Goal: Task Accomplishment & Management: Manage account settings

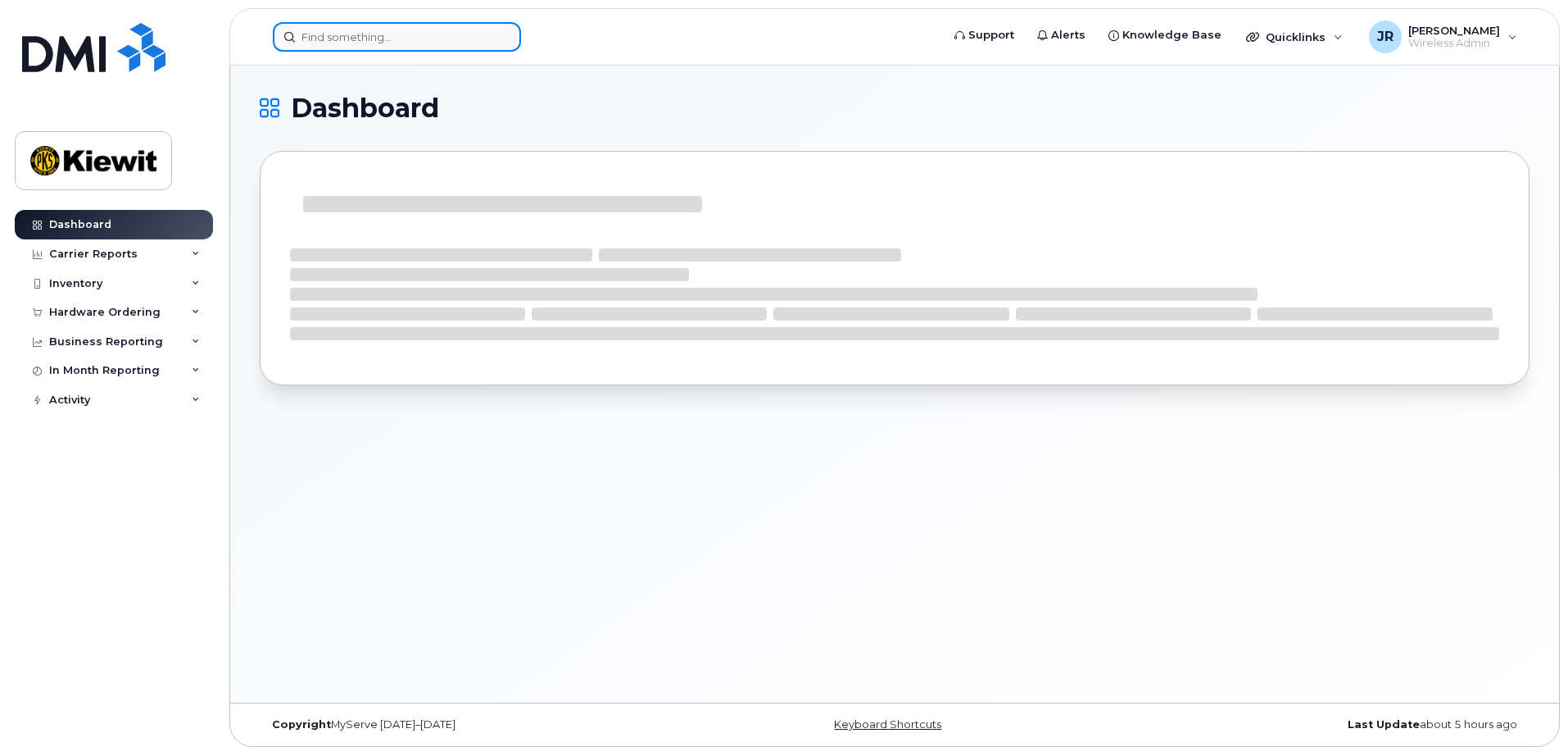
click at [345, 30] on input at bounding box center [397, 37] width 249 height 30
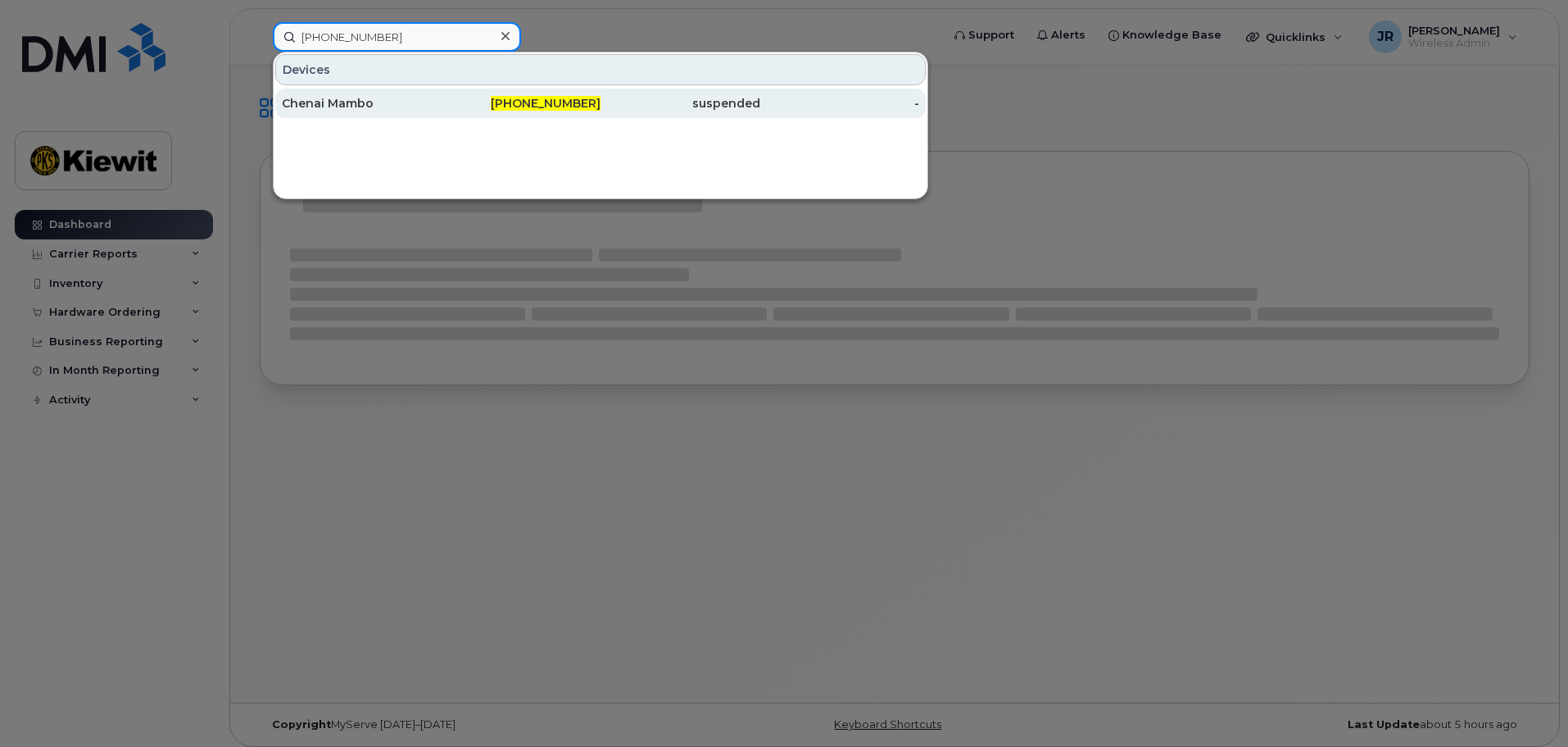
type input "[PHONE_NUMBER]"
click at [432, 109] on div "Chenai Mambo" at bounding box center [362, 103] width 160 height 17
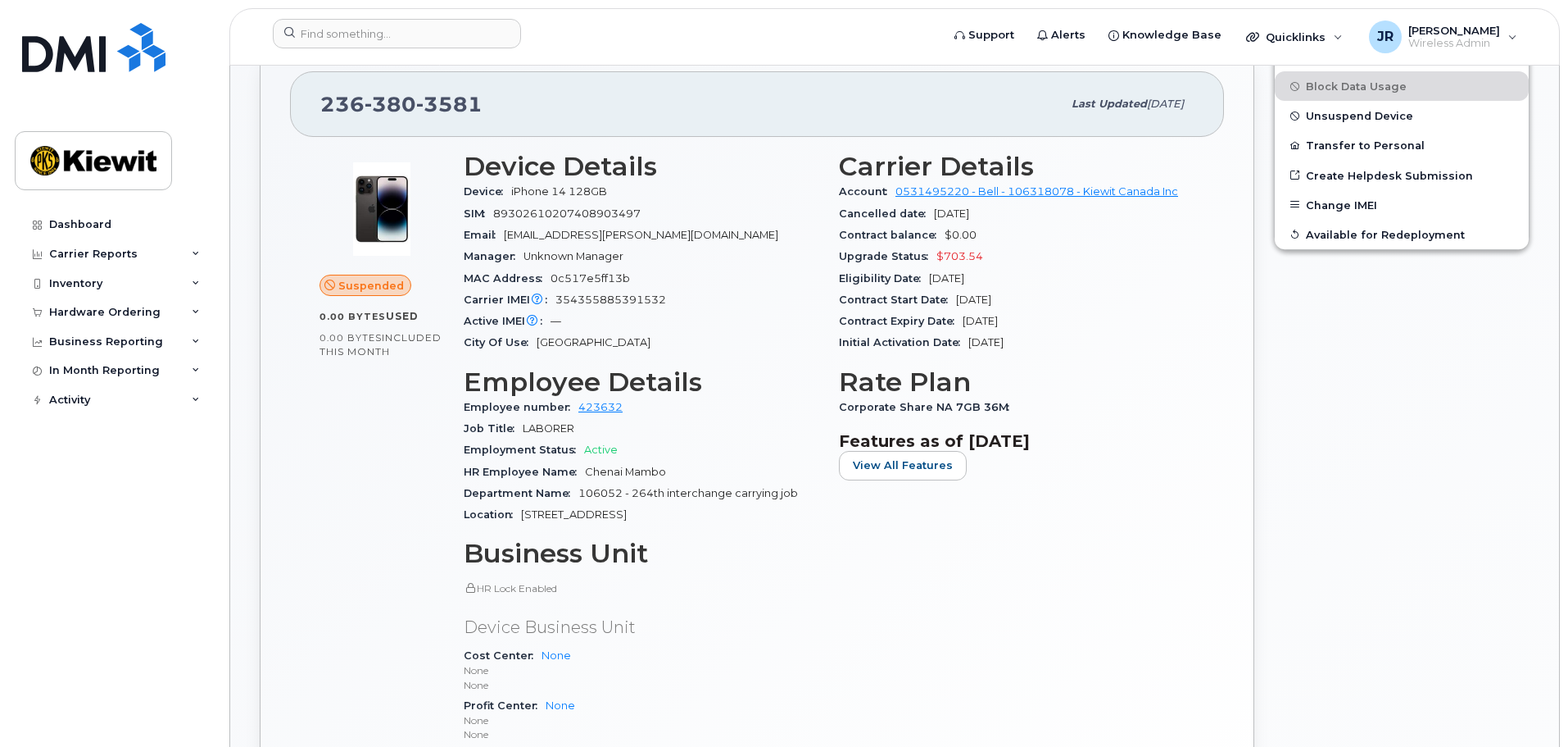
scroll to position [437, 0]
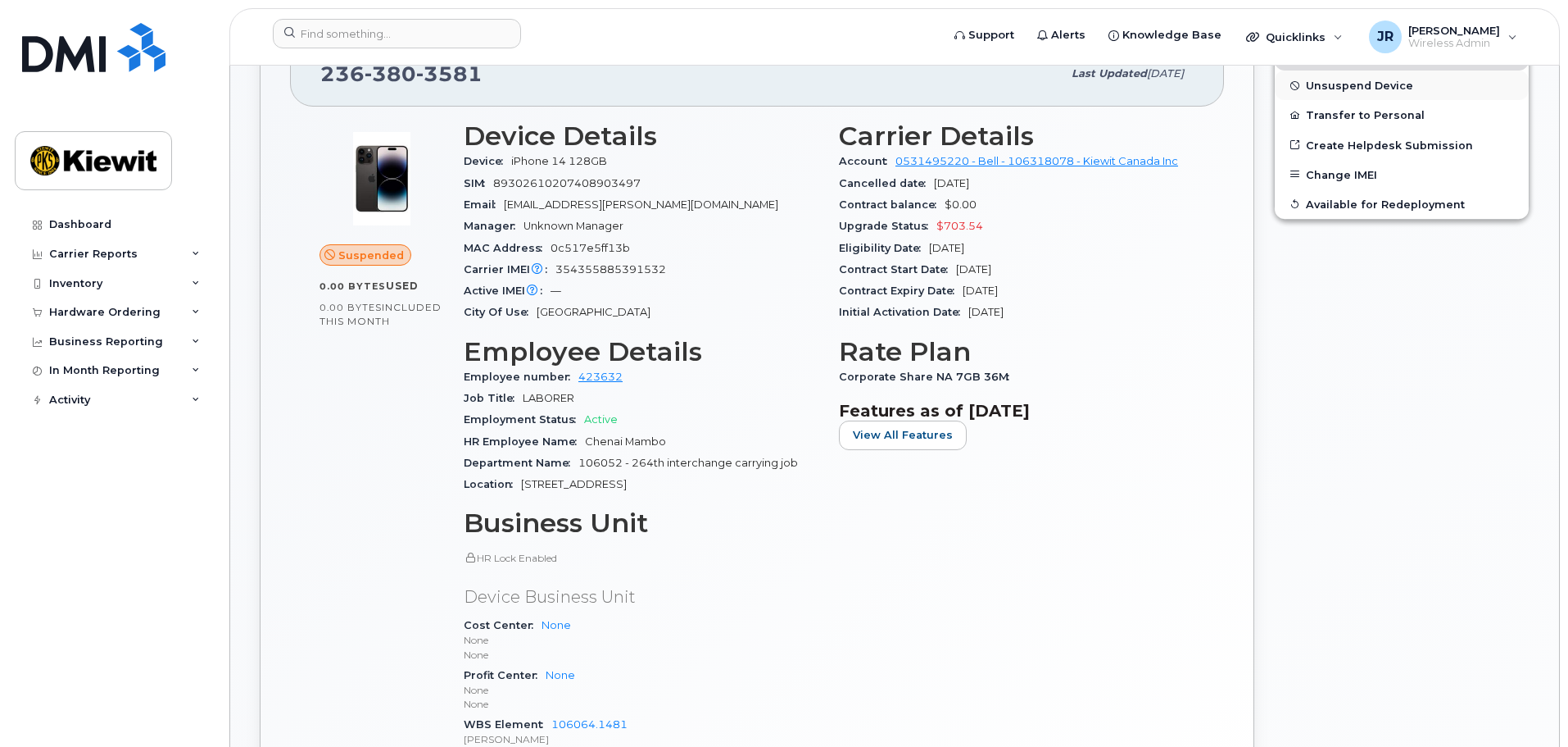
click at [1388, 94] on button "Unsuspend Device" at bounding box center [1402, 85] width 254 height 30
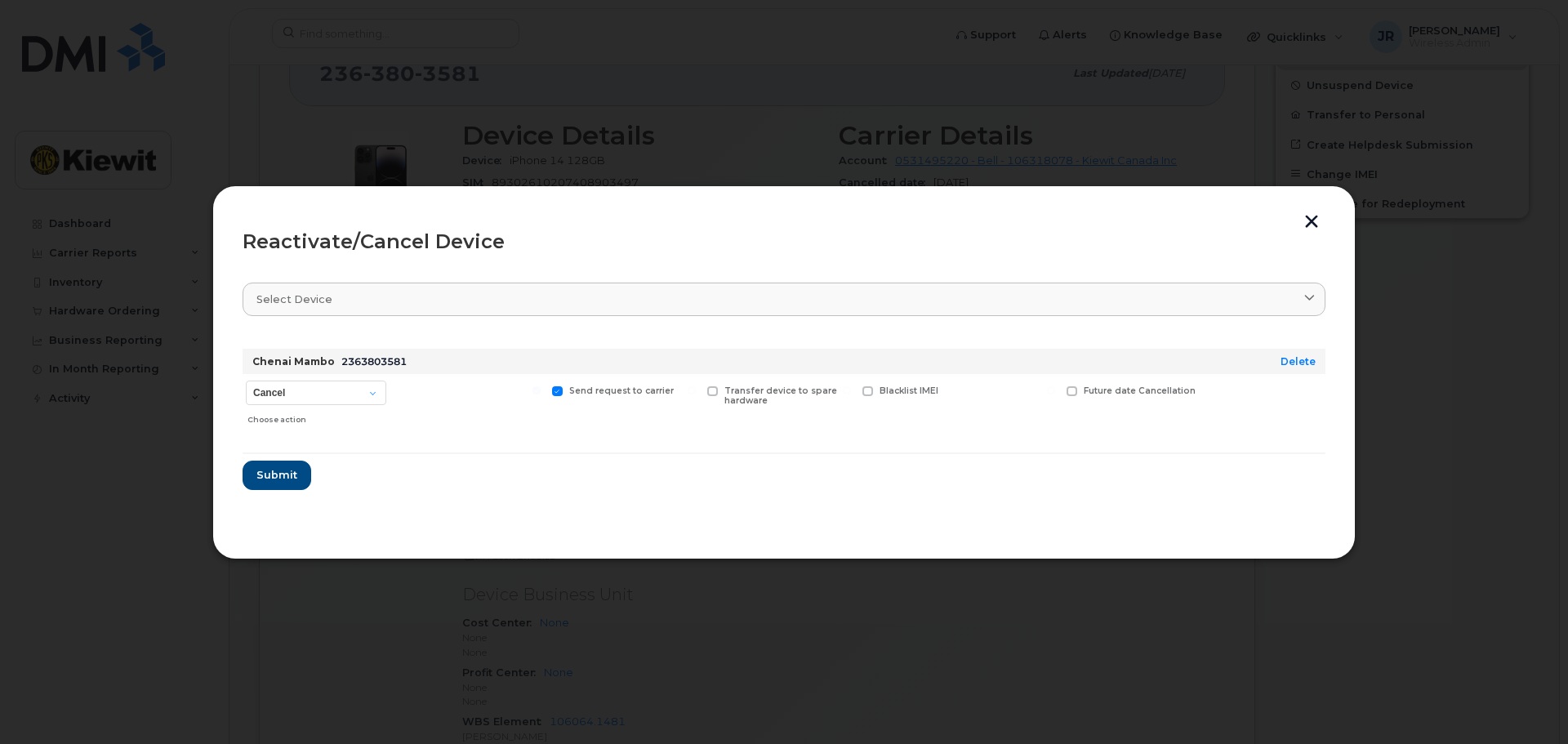
click at [290, 378] on div "Cancel Suspend - Extend Suspension Reactivate Choose action" at bounding box center [316, 403] width 147 height 58
click at [317, 391] on select "Cancel Suspend - Extend Suspension Reactivate" at bounding box center [316, 392] width 140 height 24
select select "[object Object]"
click at [246, 380] on select "Cancel Suspend - Extend Suspension Reactivate" at bounding box center [316, 392] width 140 height 24
click at [276, 474] on span "Submit" at bounding box center [275, 475] width 41 height 16
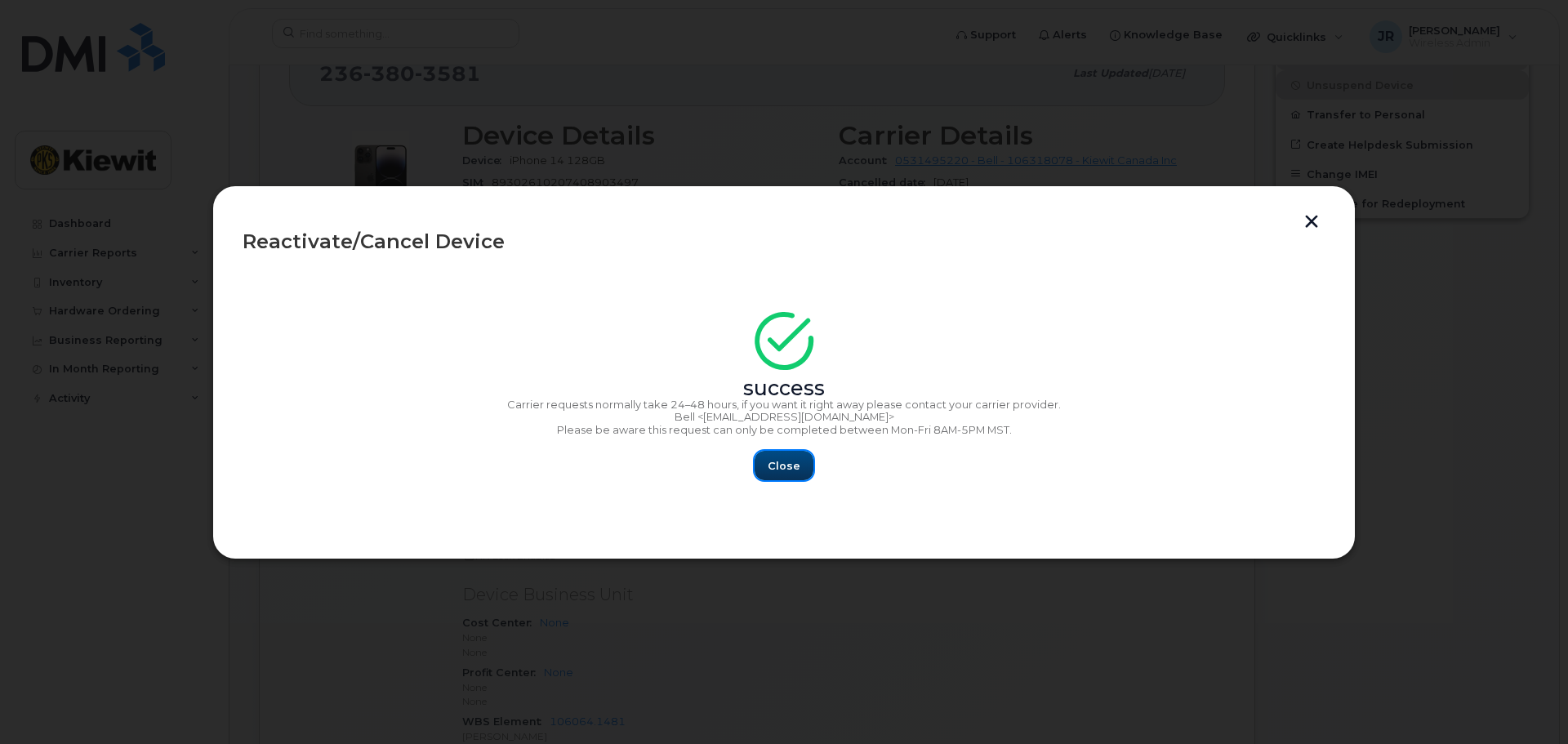
click at [800, 464] on button "Close" at bounding box center [784, 465] width 59 height 29
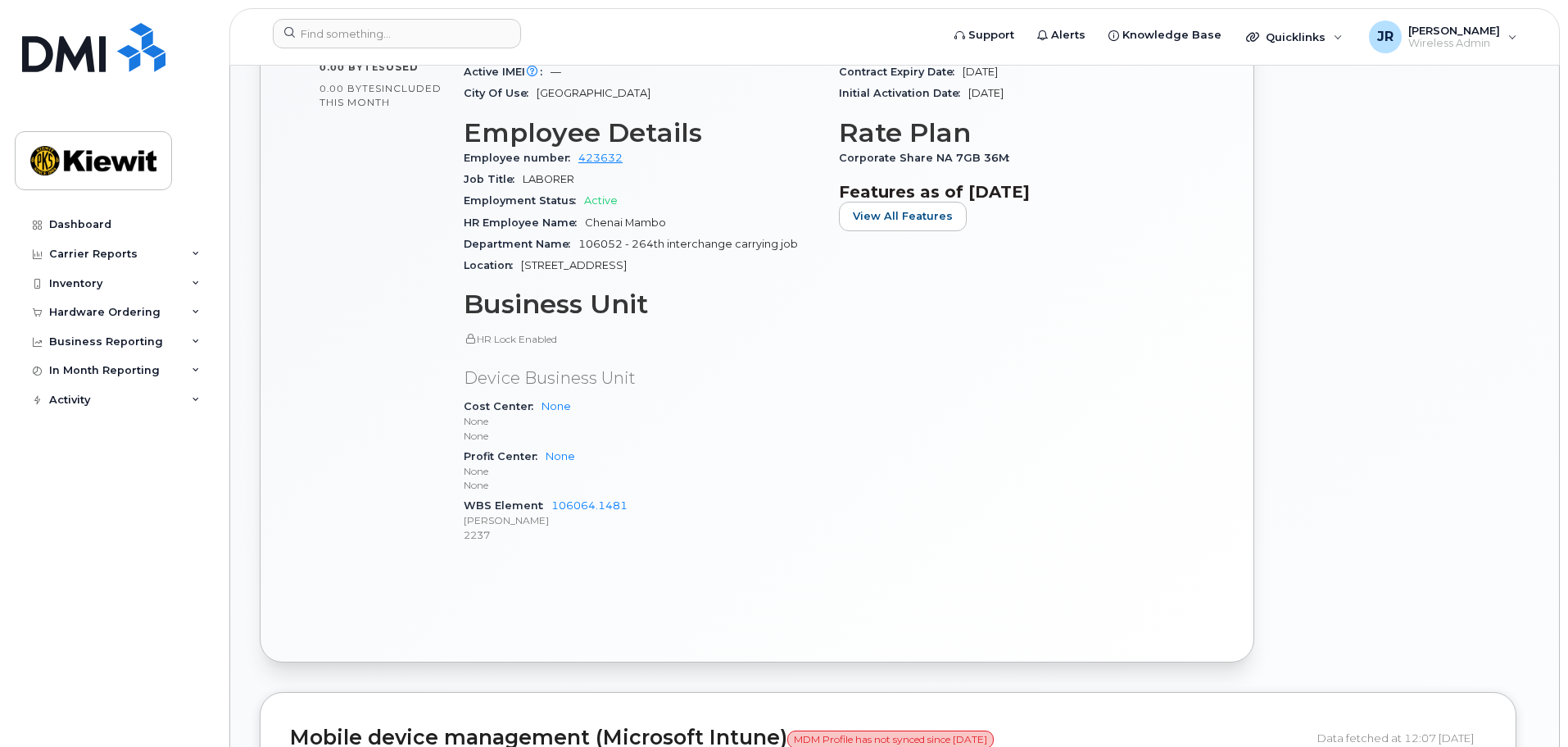
scroll to position [219, 0]
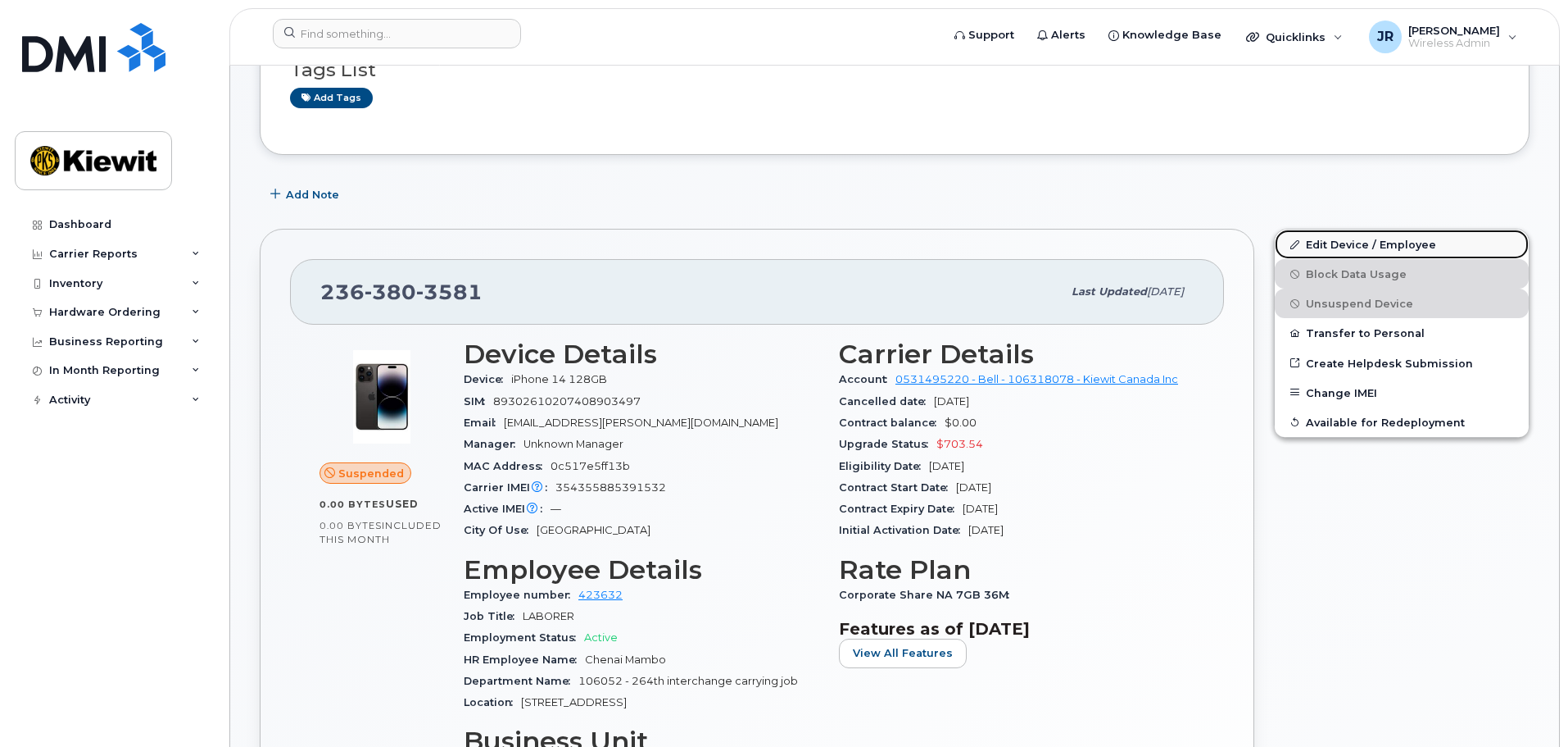
click at [1414, 243] on link "Edit Device / Employee" at bounding box center [1402, 244] width 254 height 30
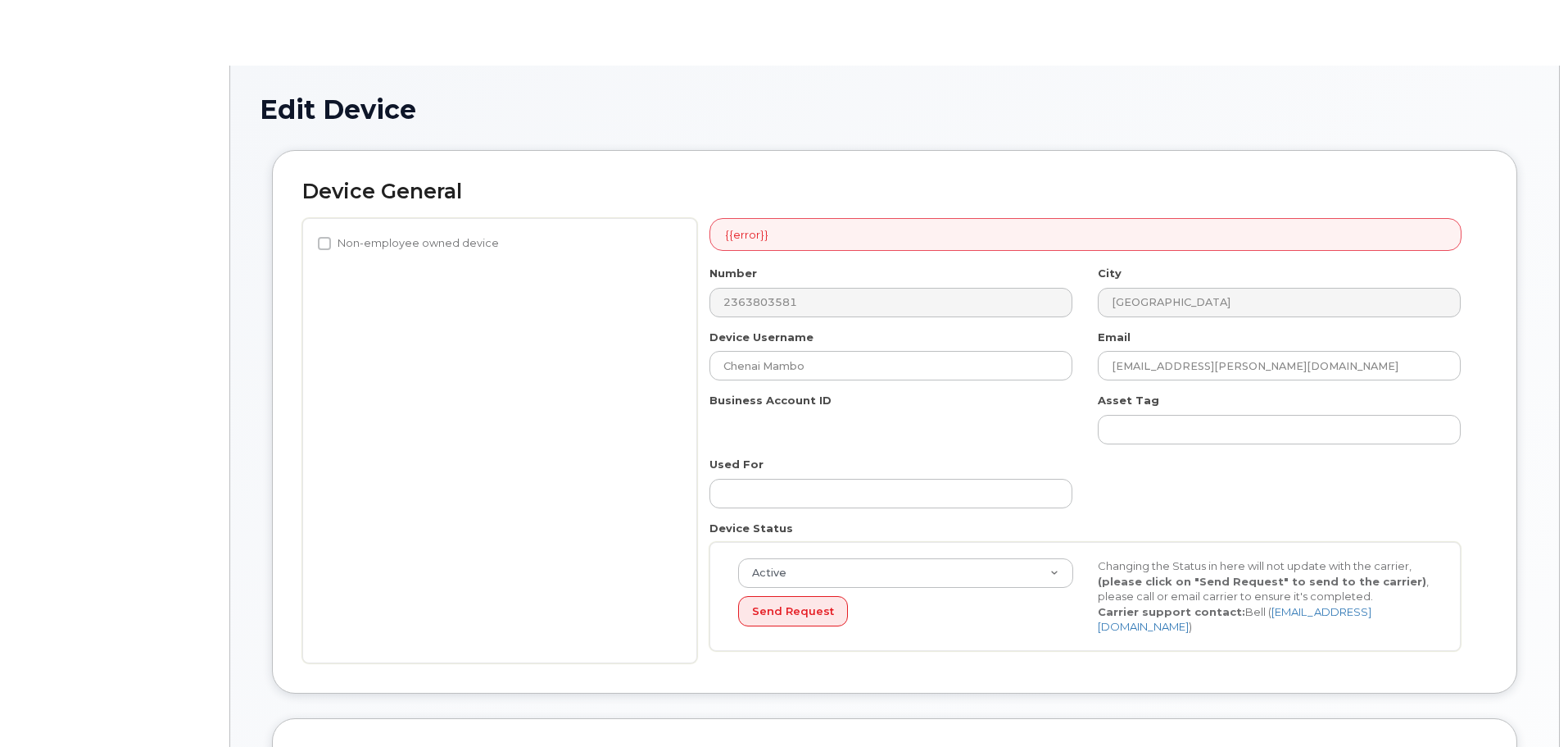
select select "14059"
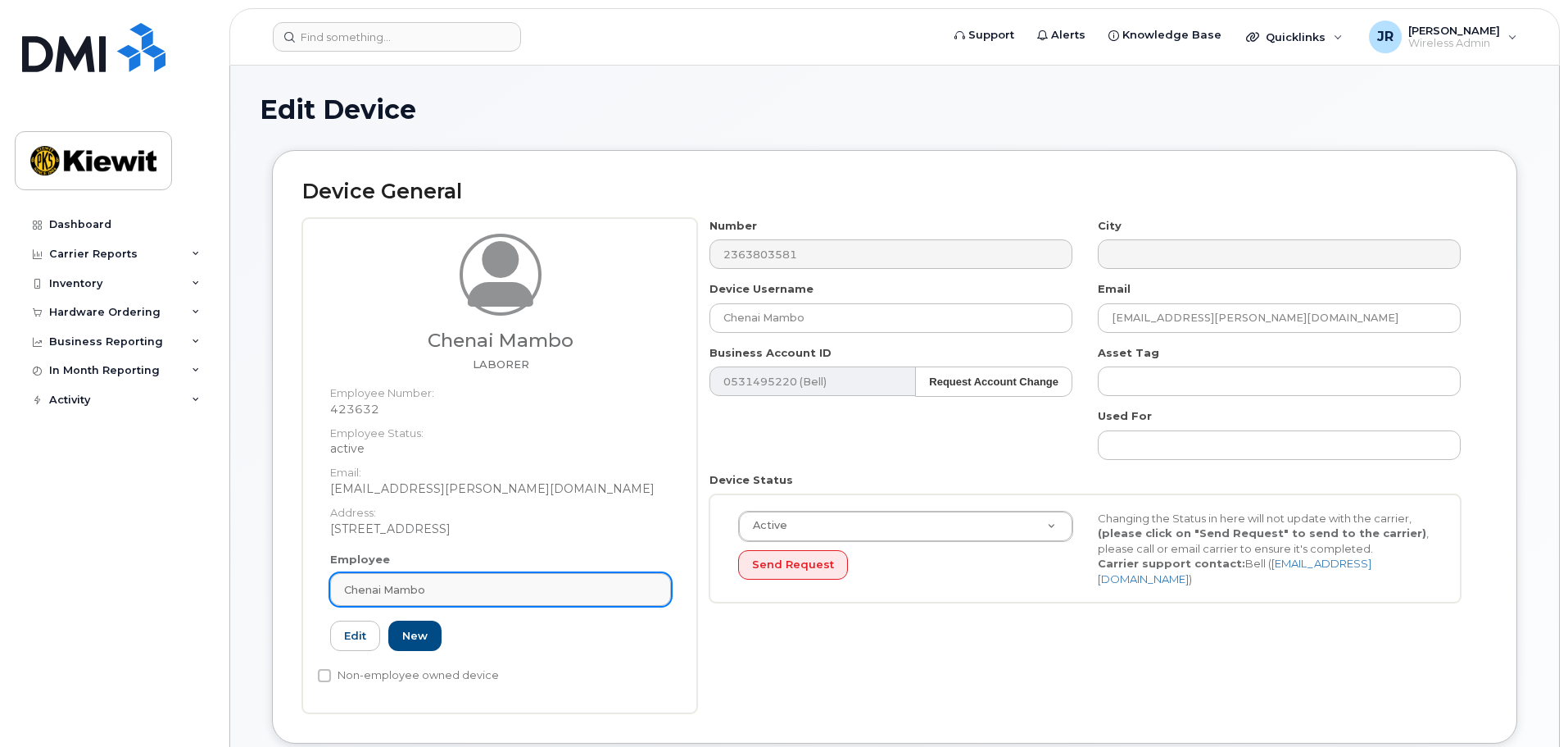
click at [451, 584] on div "Chenai Mambo" at bounding box center [501, 590] width 313 height 16
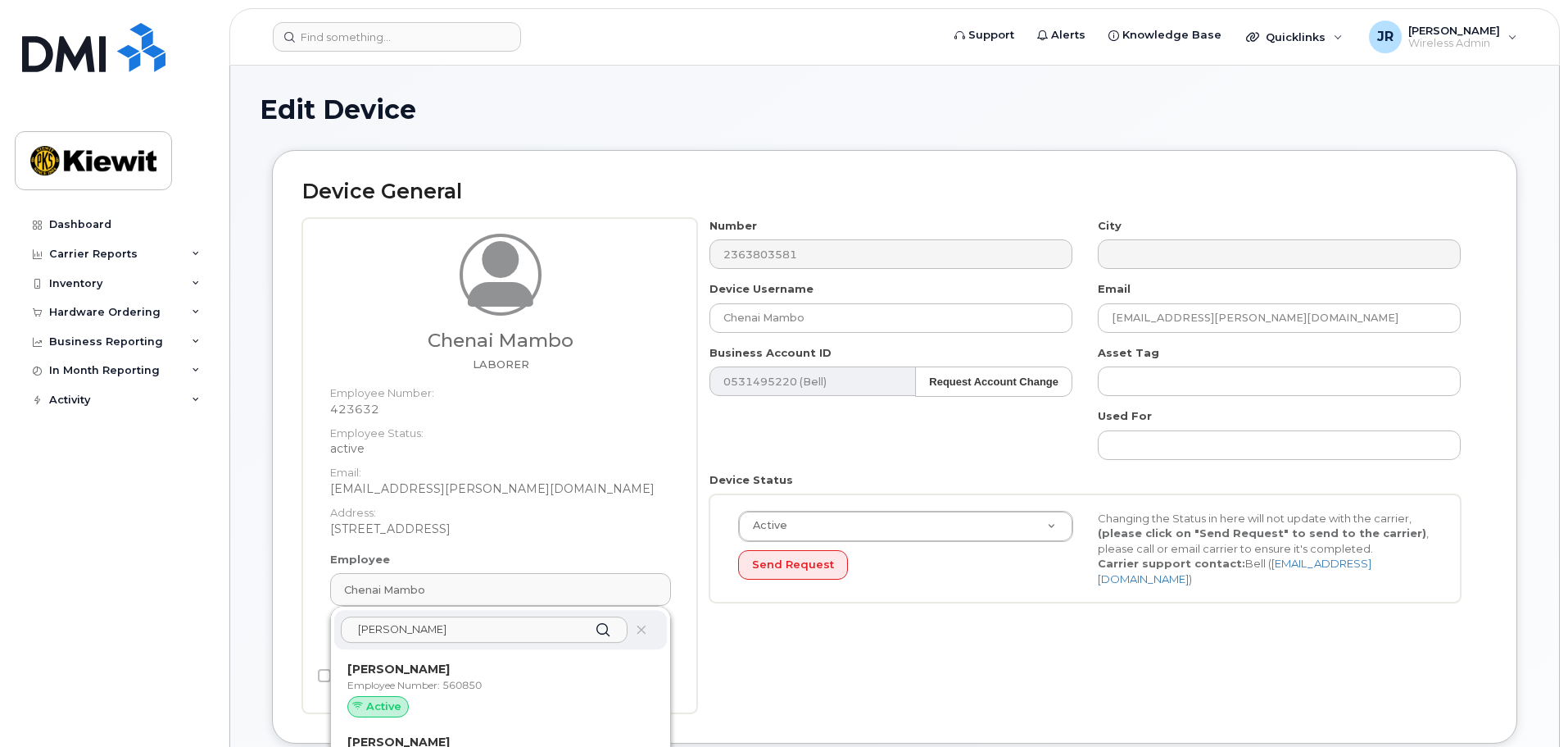
scroll to position [219, 0]
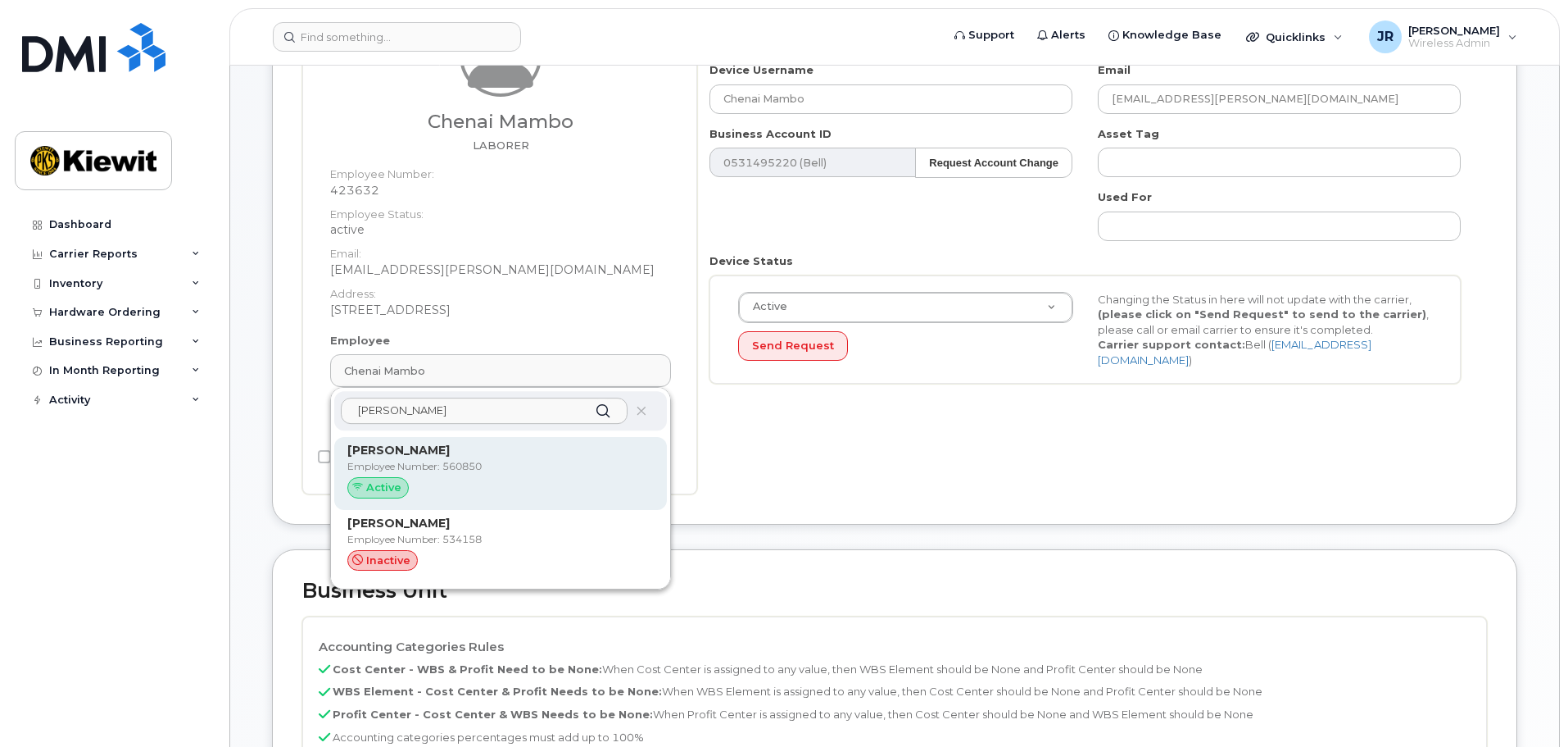
type input "jesse hammond"
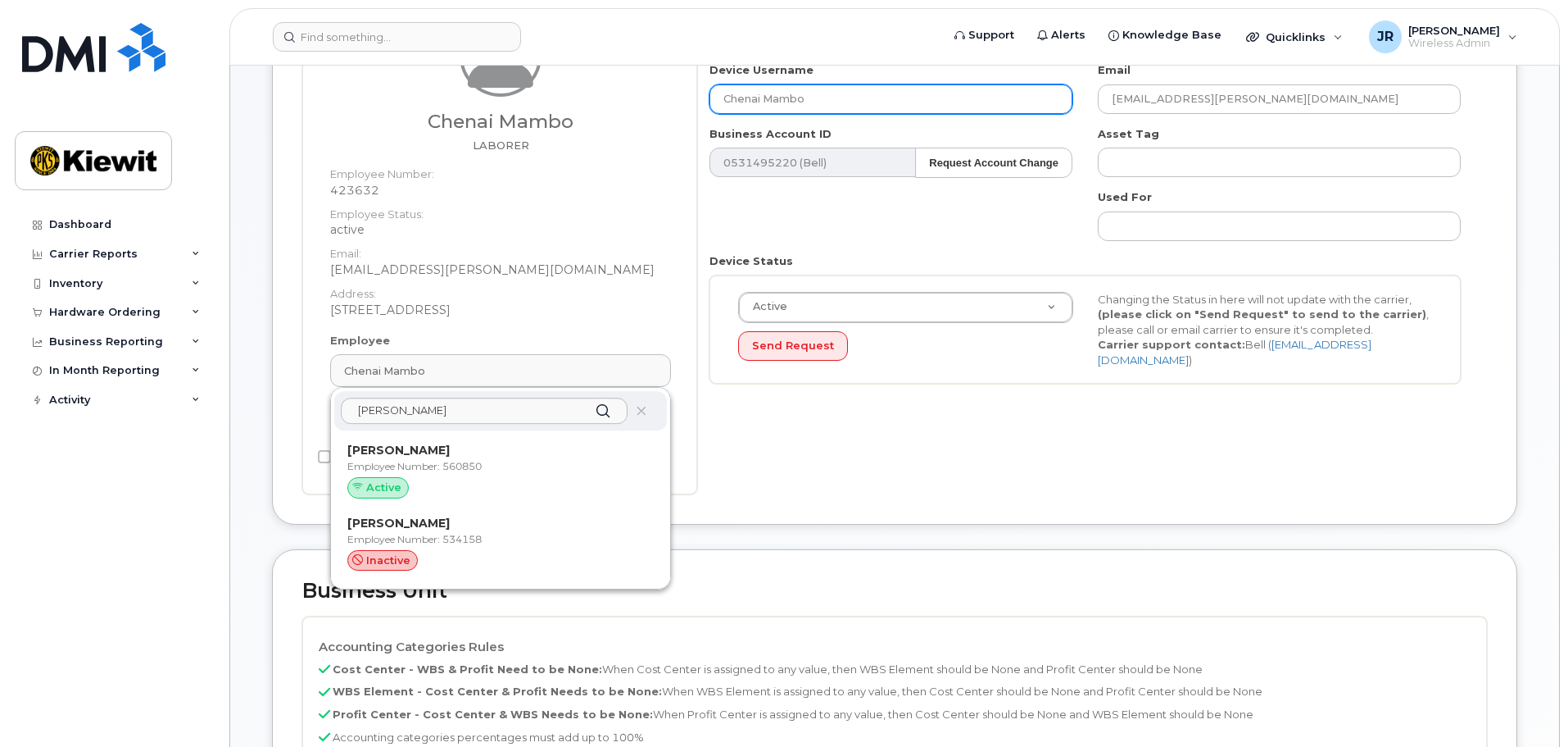
drag, startPoint x: 427, startPoint y: 464, endPoint x: 854, endPoint y: 101, distance: 560.4
click at [427, 464] on p "Employee Number: 560850" at bounding box center [501, 466] width 307 height 15
type input "Jesse Hammond"
type input "jesse.hammond@kiewit.com"
type input "560850"
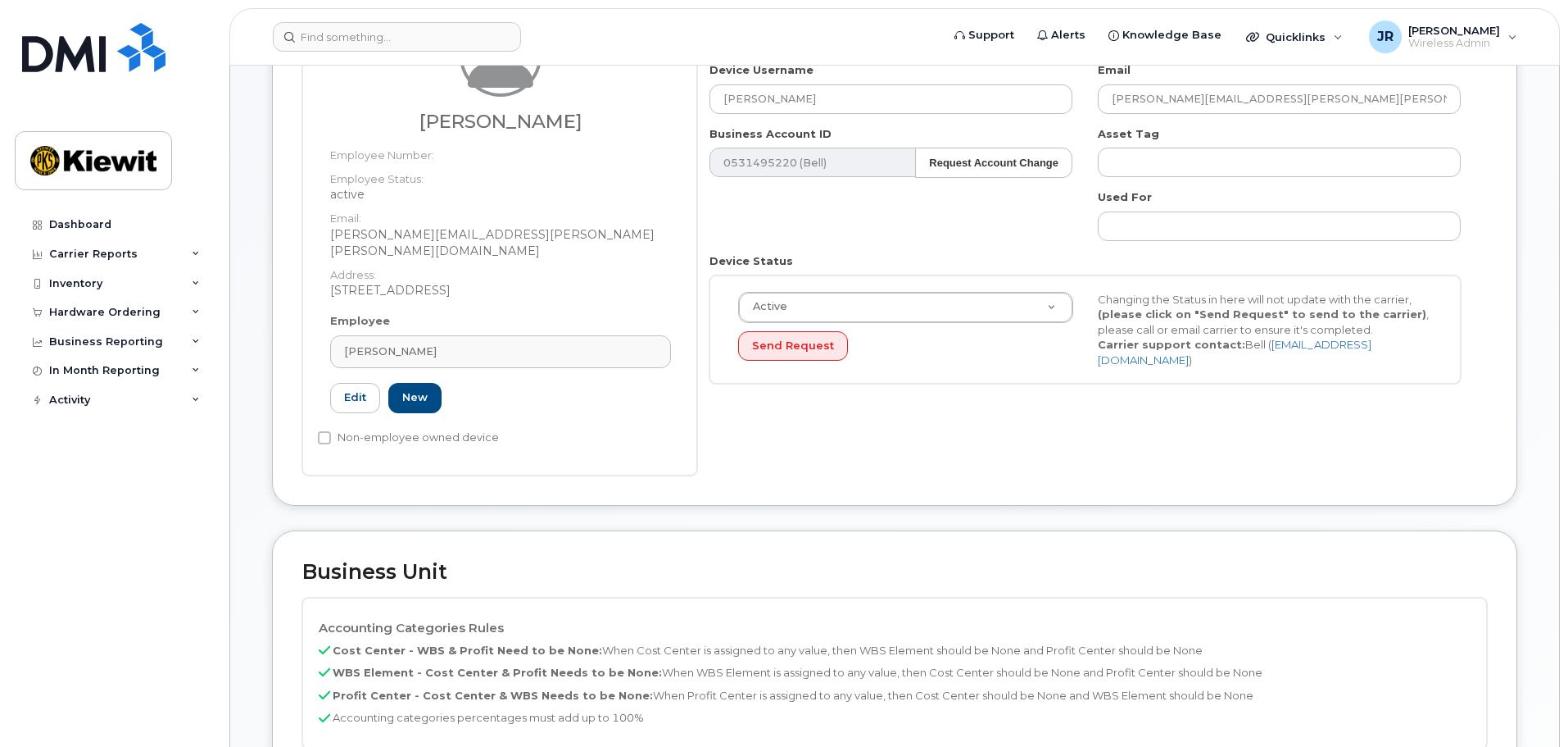
click at [544, 428] on div "Non-employee owned device" at bounding box center [494, 437] width 352 height 20
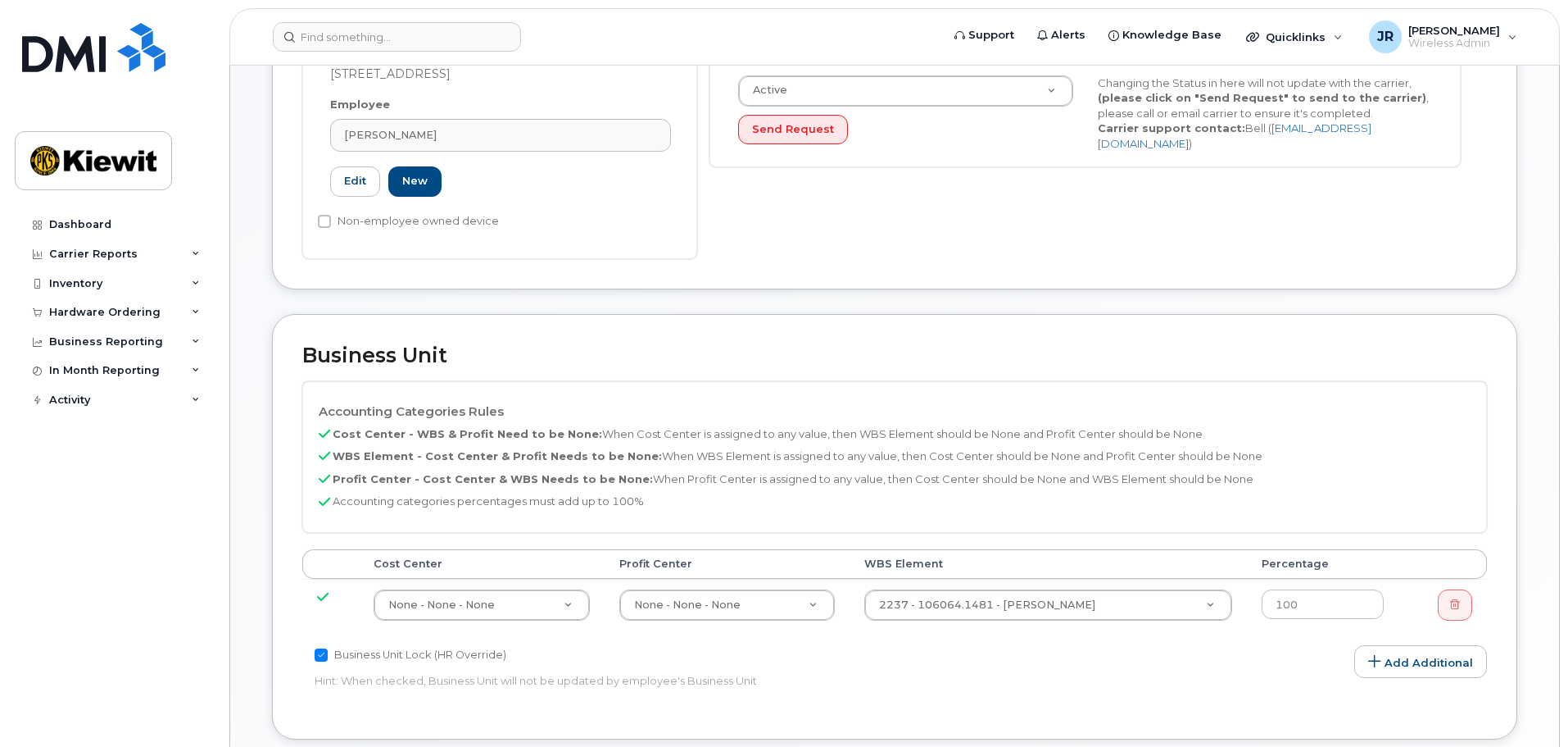
scroll to position [924, 0]
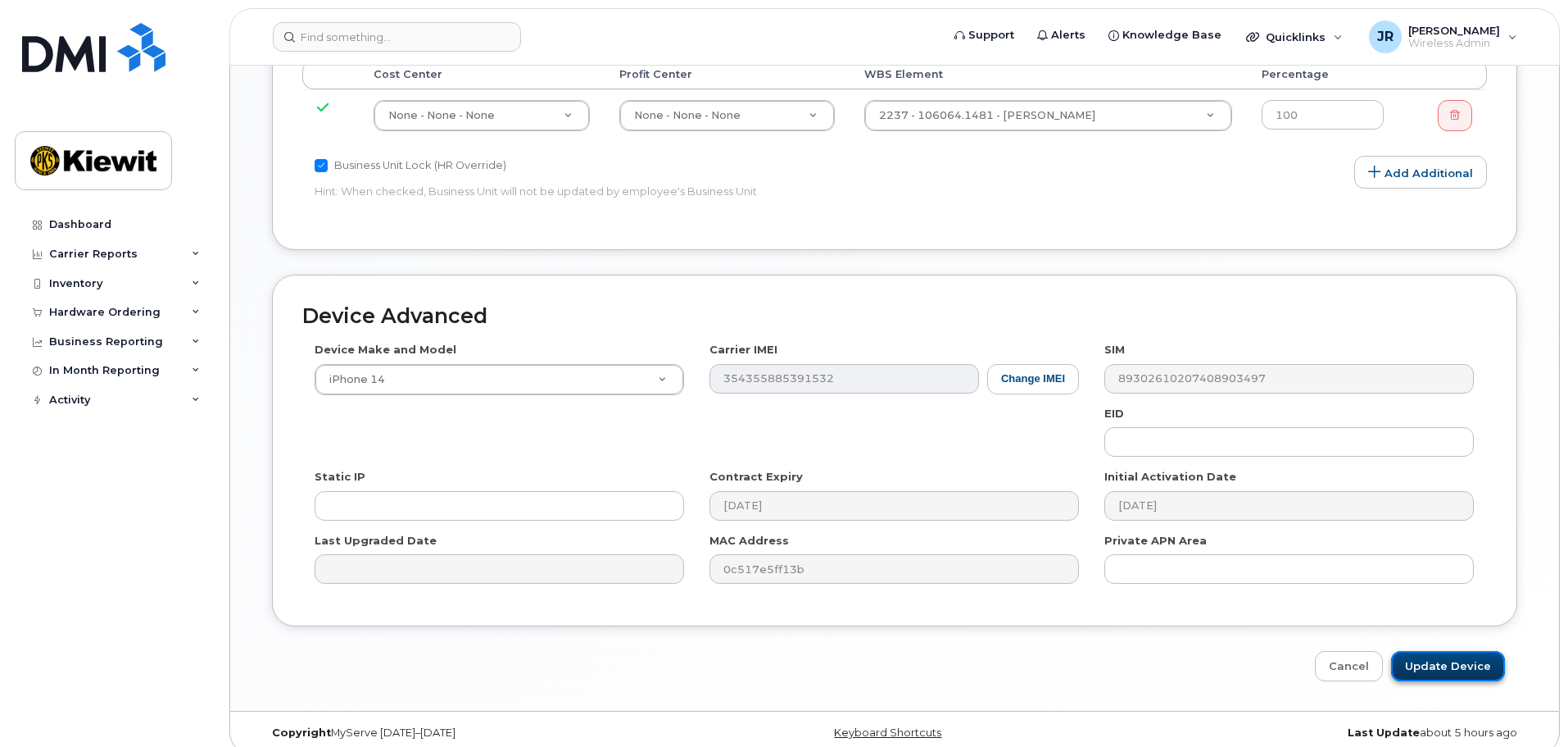
click at [1422, 650] on input "Update Device" at bounding box center [1448, 665] width 114 height 30
type input "Saving..."
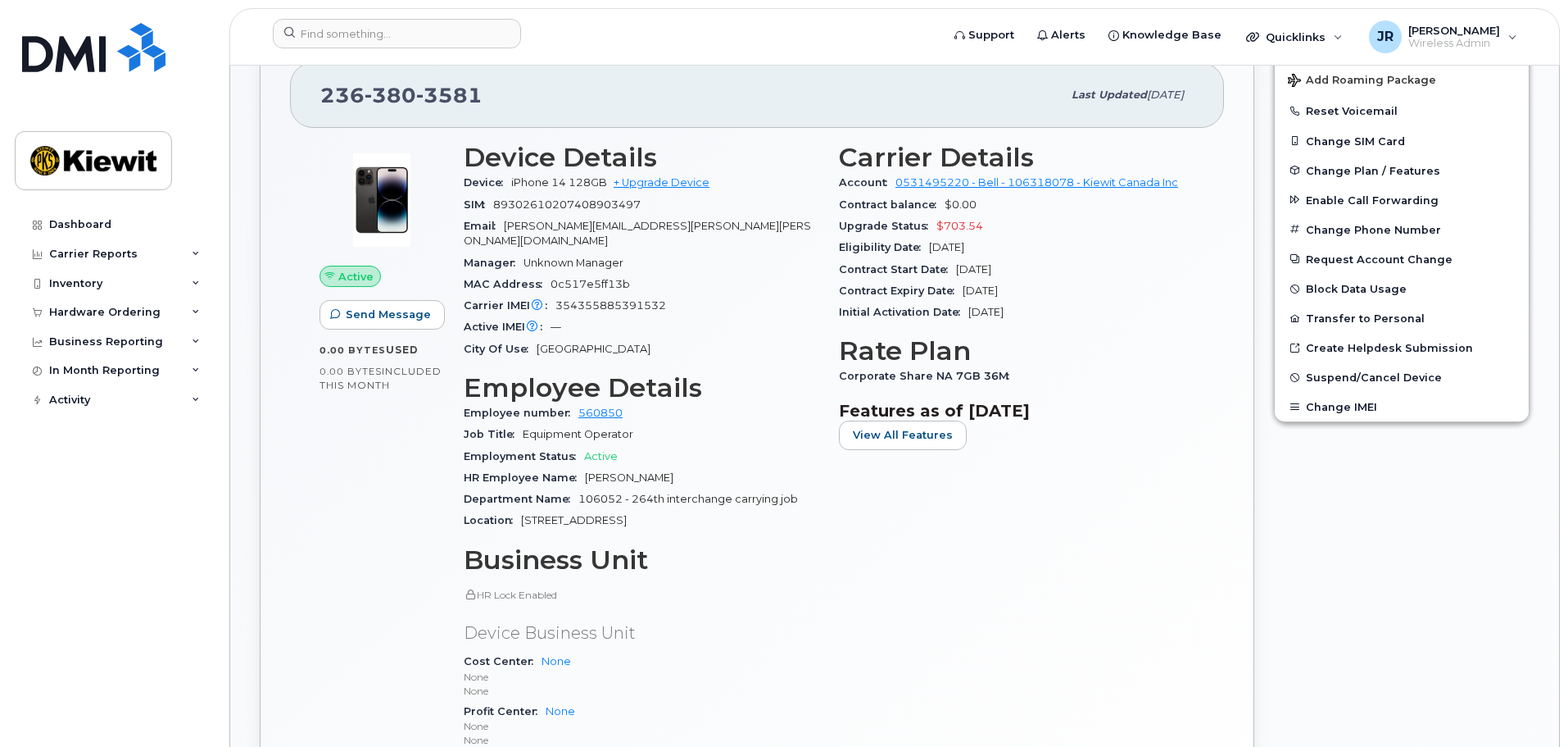
scroll to position [219, 0]
